Goal: Task Accomplishment & Management: Manage account settings

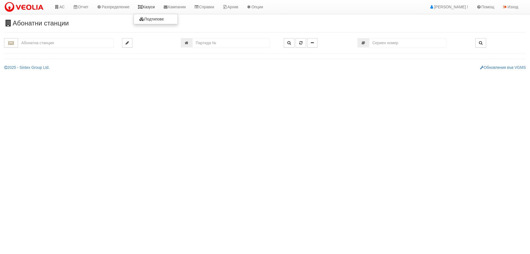
click at [148, 6] on link "Казуси" at bounding box center [146, 7] width 25 height 14
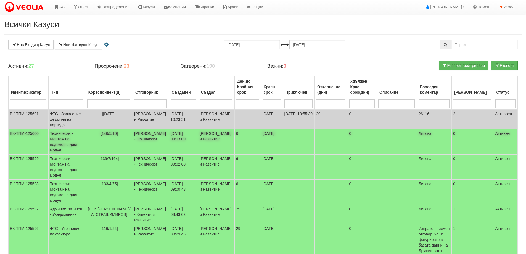
click at [111, 136] on span "[146/5/10]" at bounding box center [109, 133] width 17 height 4
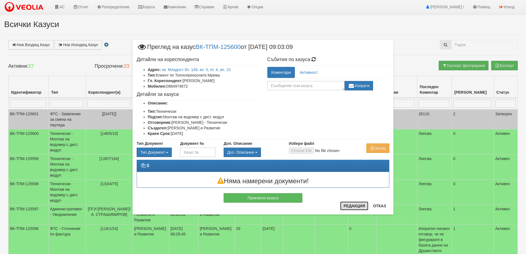
click at [357, 208] on button "Редакция" at bounding box center [354, 205] width 28 height 9
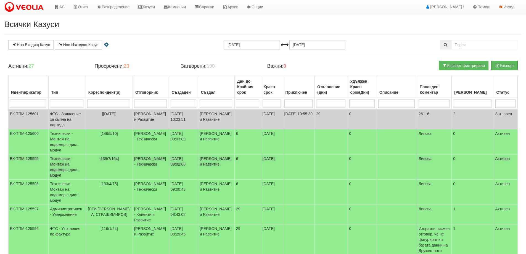
click at [110, 161] on span "[139/7/164]" at bounding box center [108, 158] width 19 height 4
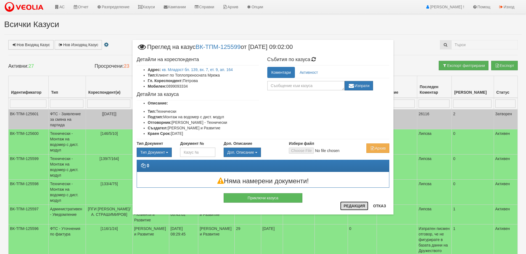
click at [352, 207] on button "Редакция" at bounding box center [354, 205] width 28 height 9
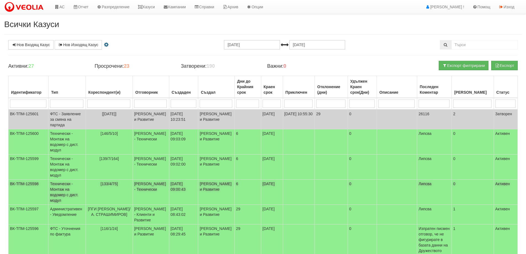
click at [107, 186] on span "[133/4/75]" at bounding box center [109, 183] width 17 height 4
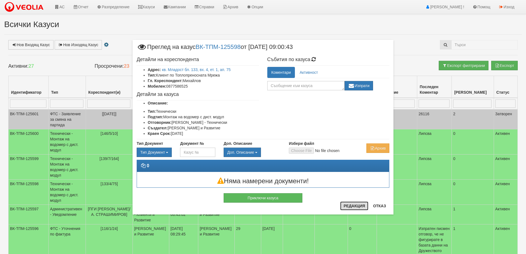
click at [350, 205] on button "Редакция" at bounding box center [354, 205] width 28 height 9
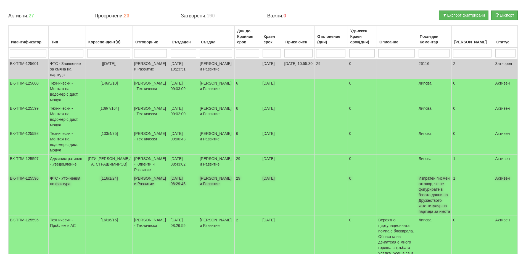
scroll to position [55, 0]
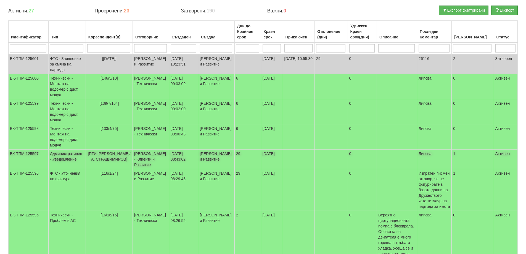
click at [116, 162] on td "[ПГИ ИВАН БОГОРОВ/А. СТРАШИМИРОВ]" at bounding box center [109, 159] width 47 height 20
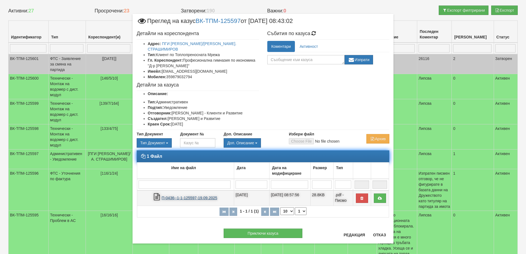
click at [186, 196] on link "П-0436--1-1-125597-19.09.2025" at bounding box center [190, 198] width 56 height 4
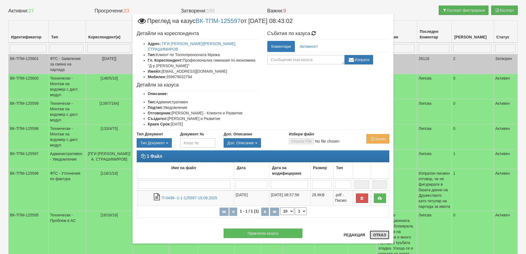
click at [382, 236] on button "Отказ" at bounding box center [380, 234] width 20 height 9
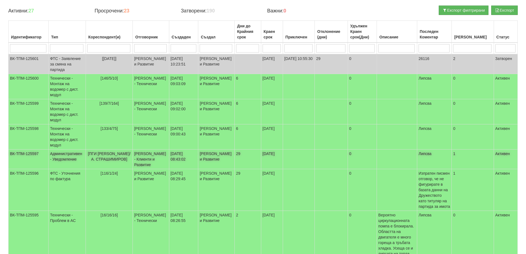
click at [107, 159] on span "[ПГИ ИВАН БОГОРОВ/А. СТРАШИМИРОВ]" at bounding box center [109, 156] width 43 height 10
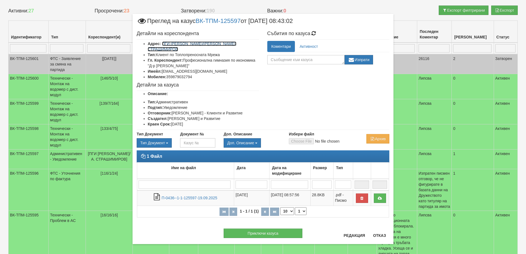
click at [190, 43] on link "ПГИ ИВАН БОГОРОВ/А. СТРАШИМИРОВ" at bounding box center [192, 46] width 89 height 10
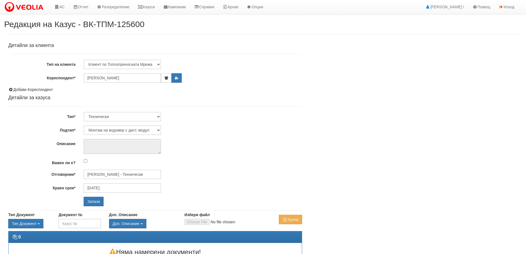
select select "Монтаж на водомер с дист. модул"
click at [119, 177] on input "[PERSON_NAME] - Технически" at bounding box center [122, 174] width 77 height 9
type input "P"
click at [111, 190] on div "Петър Добрев - Технически" at bounding box center [241, 189] width 315 height 7
type input "Петър Добрев - Технически"
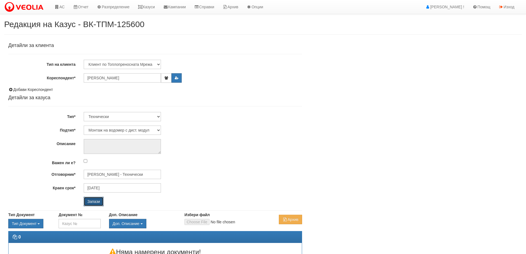
click at [101, 199] on input "Запази" at bounding box center [94, 201] width 20 height 9
select select "Монтаж на водомер с дист. модул"
click at [117, 175] on input "[PERSON_NAME] - Технически" at bounding box center [122, 174] width 77 height 9
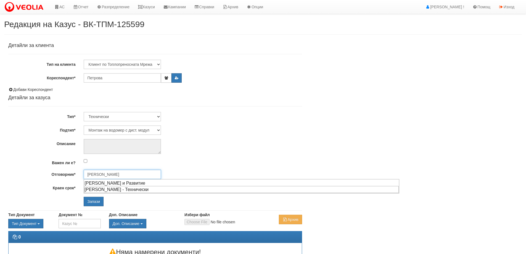
click at [113, 188] on div "[PERSON_NAME] - Технически" at bounding box center [241, 189] width 315 height 7
type input "[PERSON_NAME] - Технически"
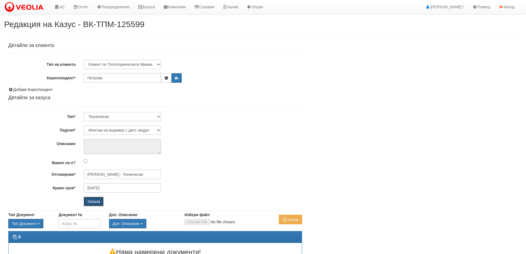
click at [95, 201] on input "Запази" at bounding box center [94, 201] width 20 height 9
select select "Монтаж на водомер с дист. модул"
click at [115, 177] on input "[PERSON_NAME] - Технически" at bounding box center [122, 174] width 77 height 9
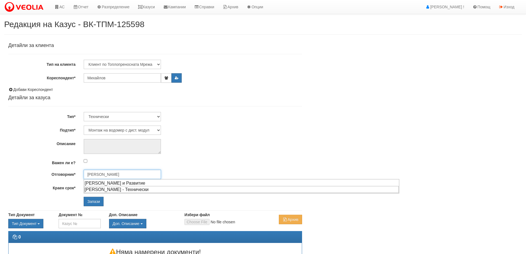
click at [114, 189] on div "[PERSON_NAME] - Технически" at bounding box center [241, 189] width 315 height 7
type input "[PERSON_NAME] - Технически"
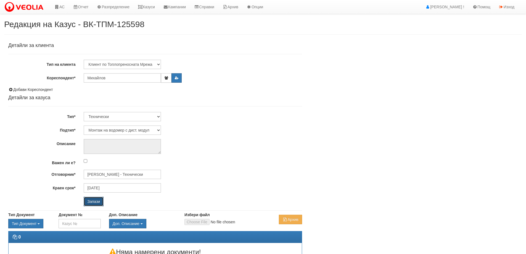
click at [100, 200] on input "Запази" at bounding box center [94, 201] width 20 height 9
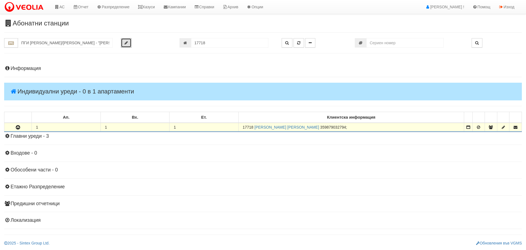
click at [126, 42] on icon "button" at bounding box center [126, 43] width 3 height 4
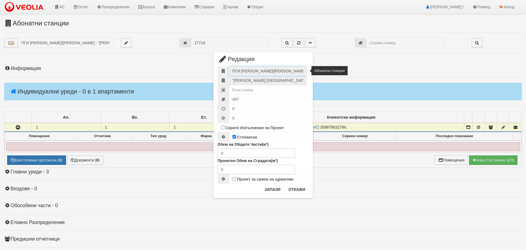
click at [237, 70] on input "ПГИ [PERSON_NAME]/[PERSON_NAME]" at bounding box center [267, 70] width 77 height 9
click at [240, 69] on input "ПГИ ИВАН БОГОРОВ/А. СТРАШИМИРОВ" at bounding box center [267, 70] width 77 height 9
click at [293, 193] on button "Откажи" at bounding box center [296, 189] width 23 height 9
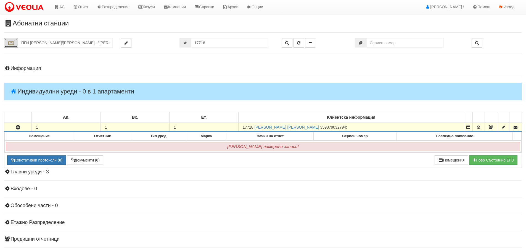
click at [13, 41] on icon "button" at bounding box center [11, 43] width 7 height 4
click at [32, 43] on input "ПГИ ИВАН БОГОРОВ/А. СТРАШИМИРОВ - "ВЕОЛИЯ ЕНЕРДЖИ ВАРНА " ЕАД" at bounding box center [65, 42] width 95 height 9
click at [13, 43] on icon "button" at bounding box center [11, 43] width 7 height 4
click at [39, 40] on input "122" at bounding box center [65, 42] width 95 height 9
click at [41, 41] on input "122" at bounding box center [65, 42] width 95 height 9
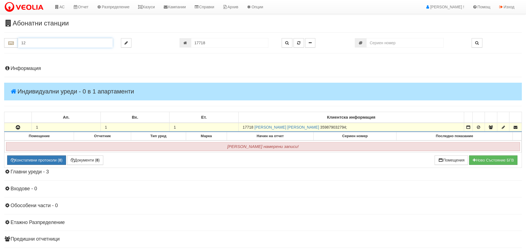
type input "122"
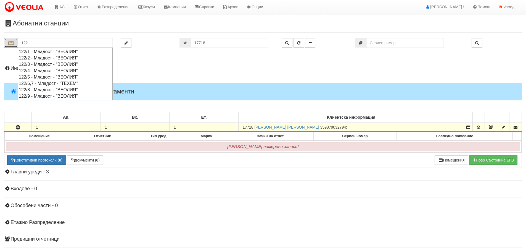
click at [16, 44] on button "button" at bounding box center [11, 42] width 14 height 9
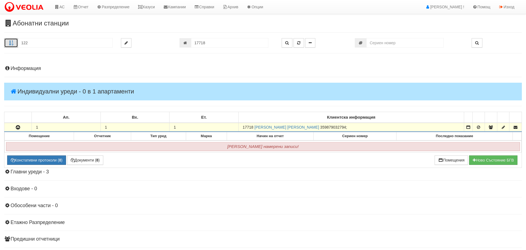
click at [16, 44] on button "button" at bounding box center [11, 42] width 14 height 9
click at [123, 42] on button "button" at bounding box center [126, 42] width 10 height 9
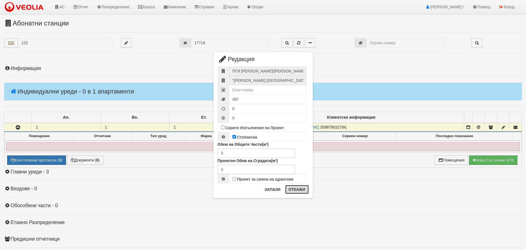
click at [295, 190] on button "Откажи" at bounding box center [296, 189] width 23 height 9
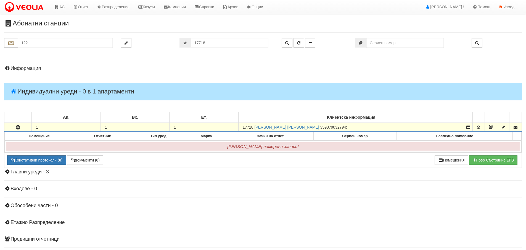
click at [21, 126] on icon "button" at bounding box center [18, 127] width 7 height 4
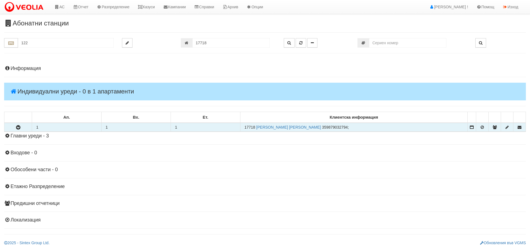
click at [35, 135] on h4 "Главни уреди - 3" at bounding box center [265, 136] width 522 height 6
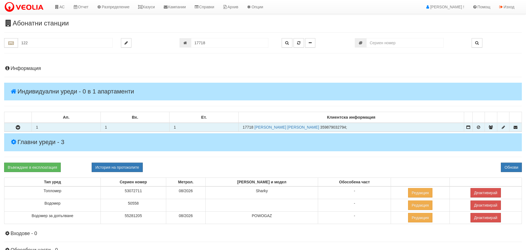
click at [38, 136] on h4 "Главни уреди - 3" at bounding box center [263, 142] width 518 height 18
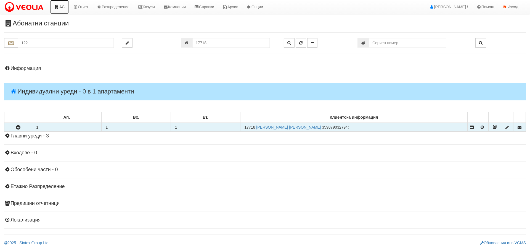
click at [59, 7] on link "АС" at bounding box center [59, 7] width 19 height 14
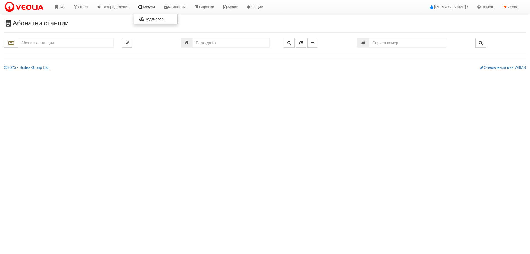
click at [143, 8] on icon at bounding box center [140, 7] width 5 height 4
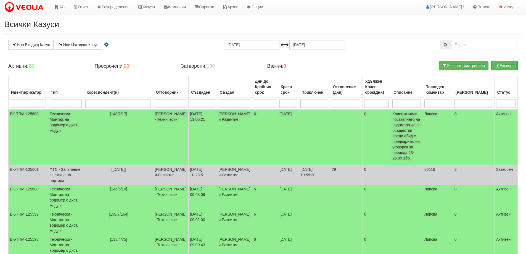
click at [116, 113] on span "[148/2/17]" at bounding box center [118, 114] width 17 height 4
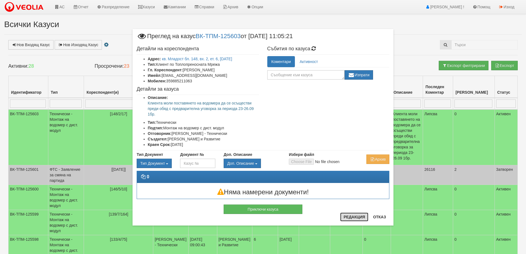
click at [349, 215] on button "Редакция" at bounding box center [354, 216] width 28 height 9
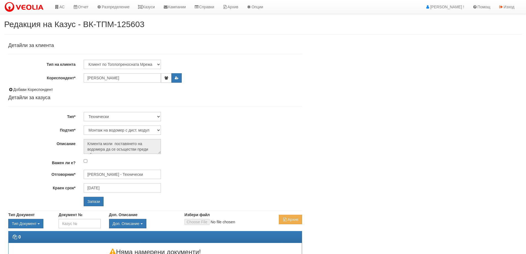
select select "Монтаж на водомер с дист. модул"
click at [120, 174] on input "[PERSON_NAME] - Технически" at bounding box center [122, 174] width 77 height 9
type input "D"
click at [109, 183] on div "[PERSON_NAME] - Технически" at bounding box center [241, 183] width 315 height 7
type input "[PERSON_NAME] - Технически"
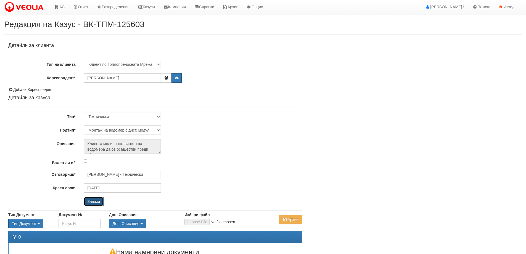
click at [96, 204] on input "Запази" at bounding box center [94, 201] width 20 height 9
